Goal: Find specific page/section: Find specific page/section

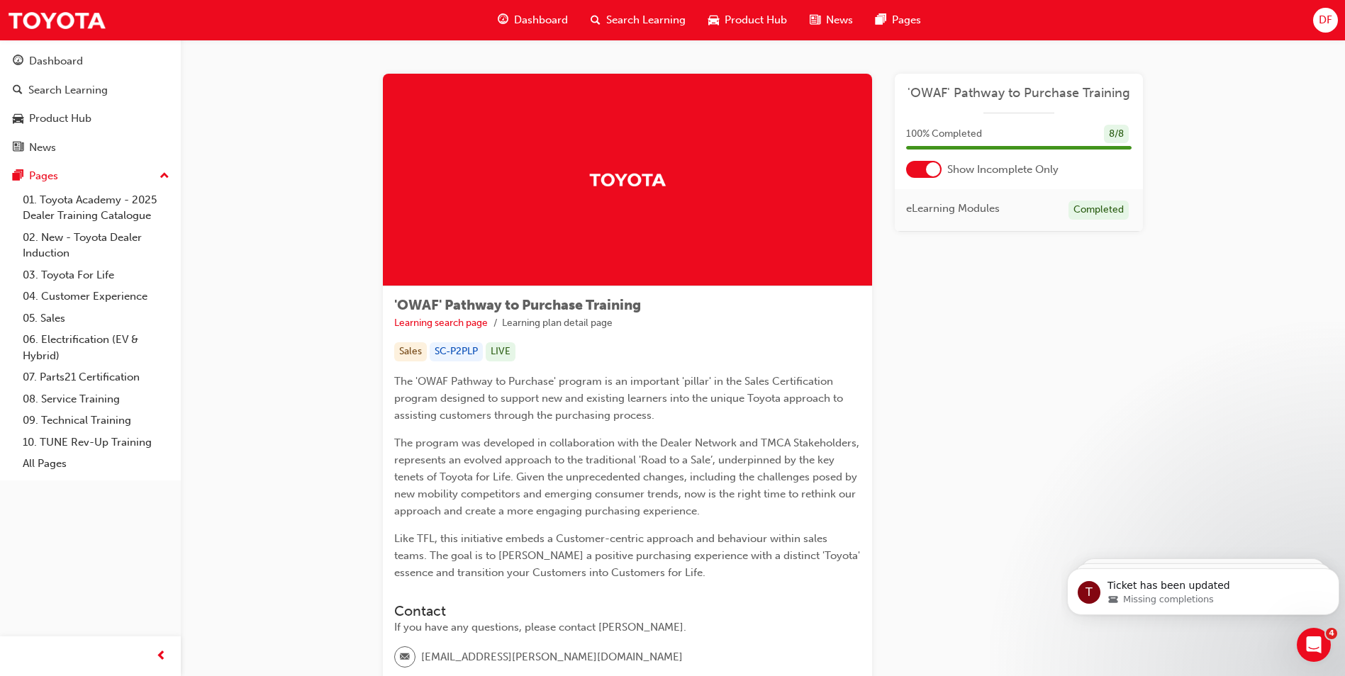
click at [1327, 23] on span "DF" at bounding box center [1324, 20] width 13 height 16
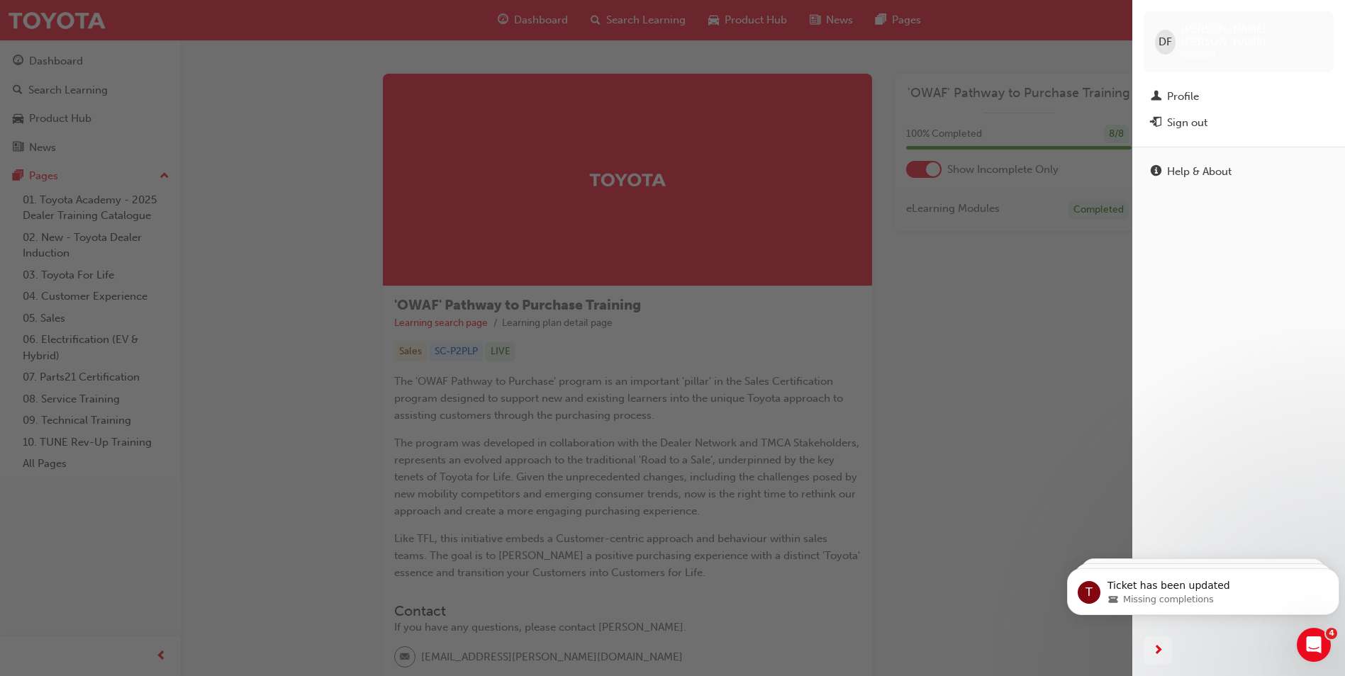
click at [1229, 43] on span "[PERSON_NAME] 655528" at bounding box center [1251, 42] width 141 height 38
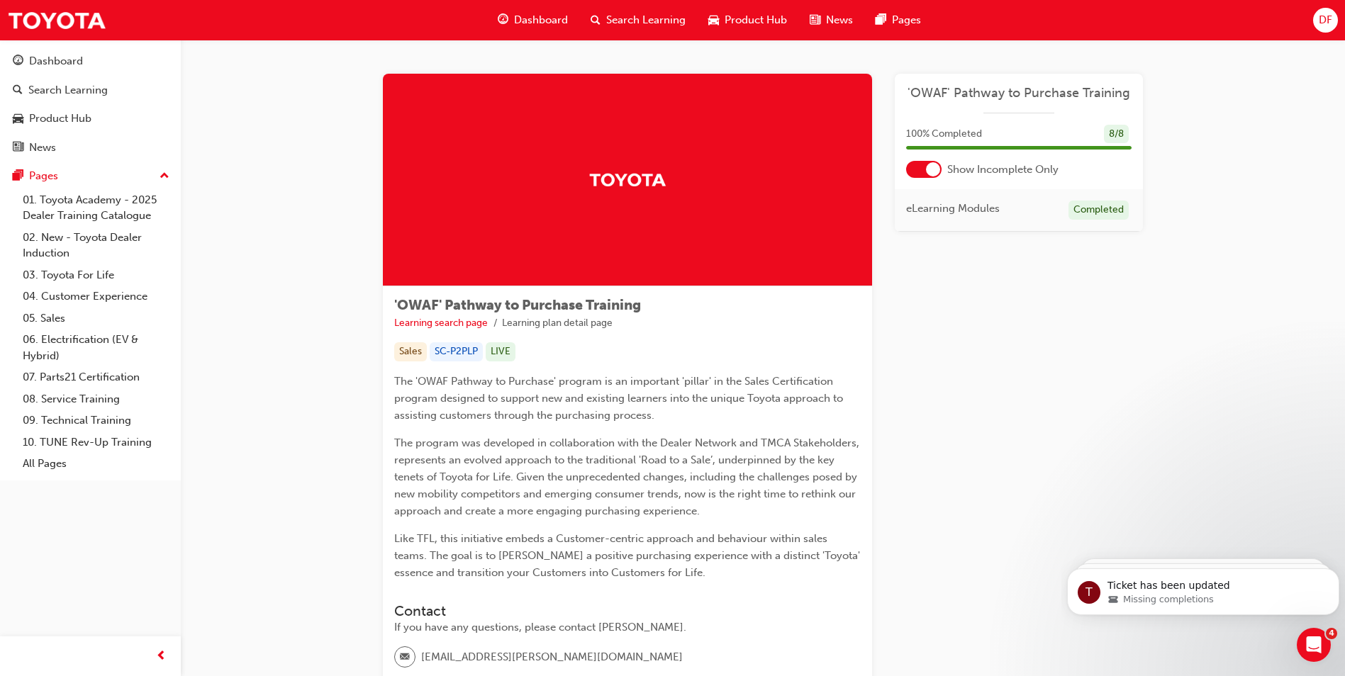
click at [1318, 22] on span "DF" at bounding box center [1324, 20] width 13 height 16
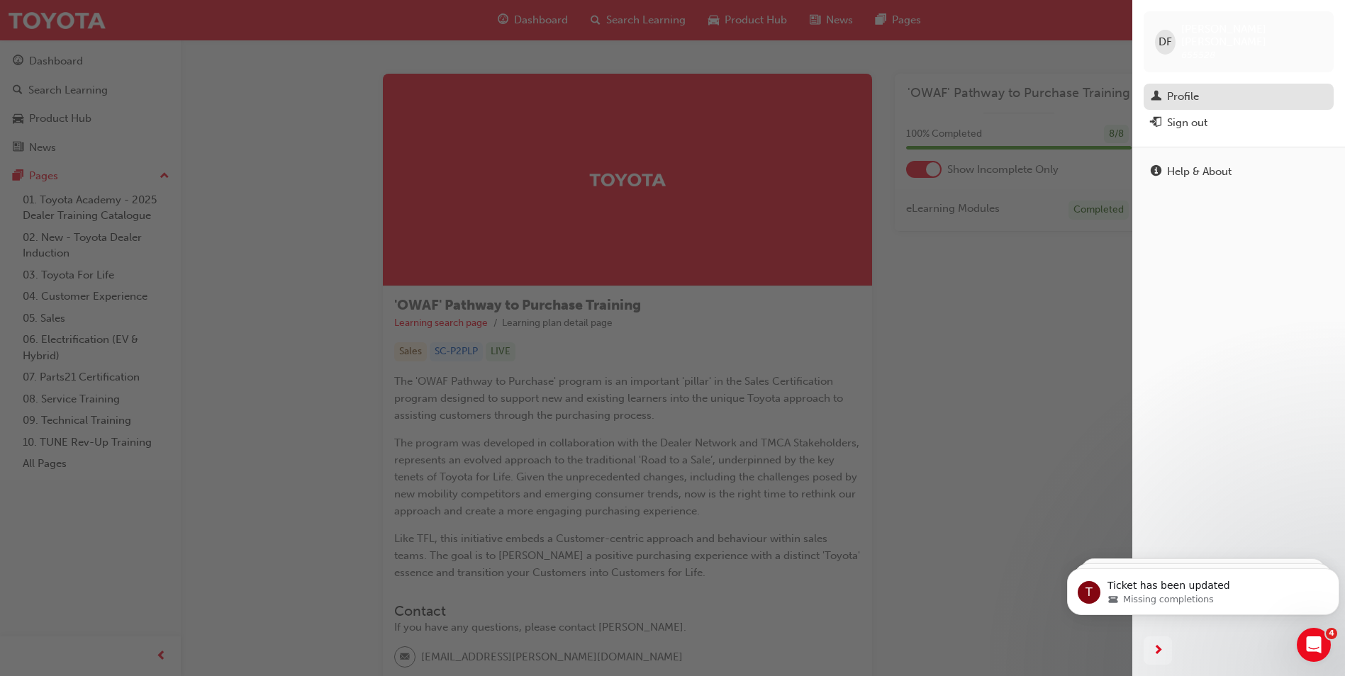
click at [1199, 88] on div "Profile" at bounding box center [1238, 97] width 176 height 18
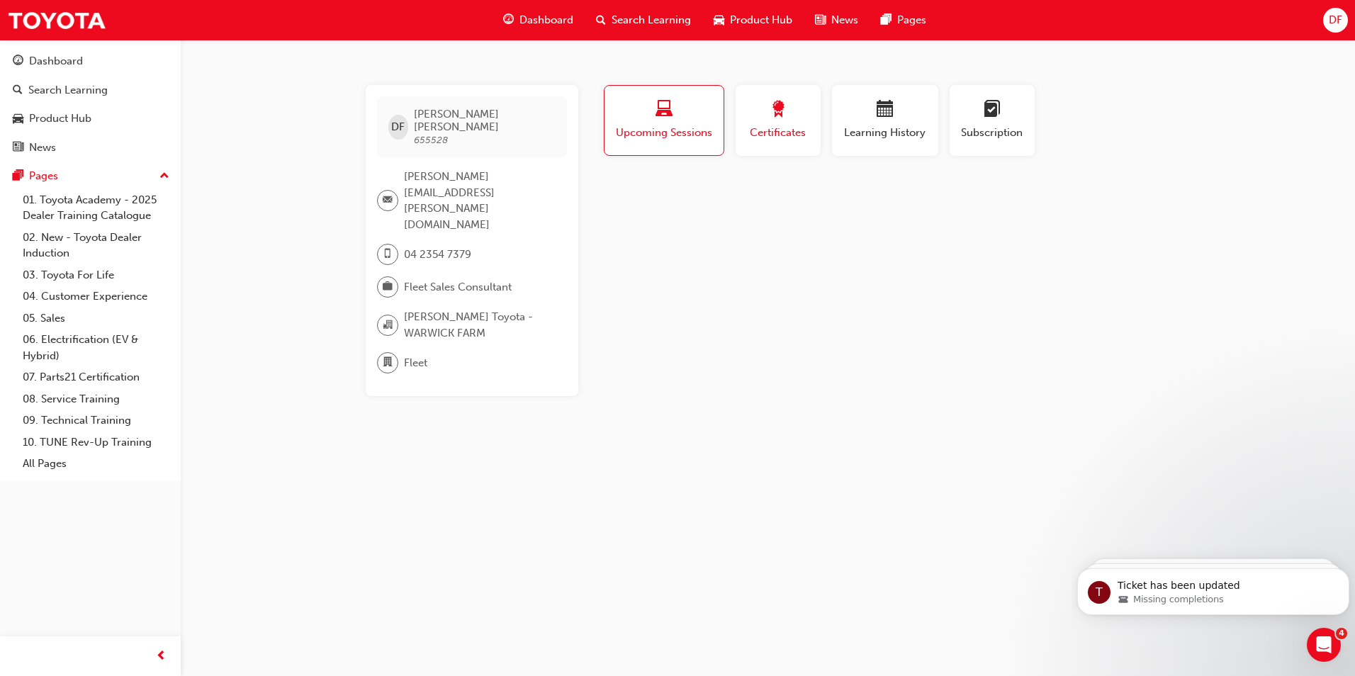
click at [783, 108] on span "award-icon" at bounding box center [778, 110] width 17 height 19
click at [885, 111] on span "calendar-icon" at bounding box center [885, 110] width 17 height 19
